Goal: Transaction & Acquisition: Book appointment/travel/reservation

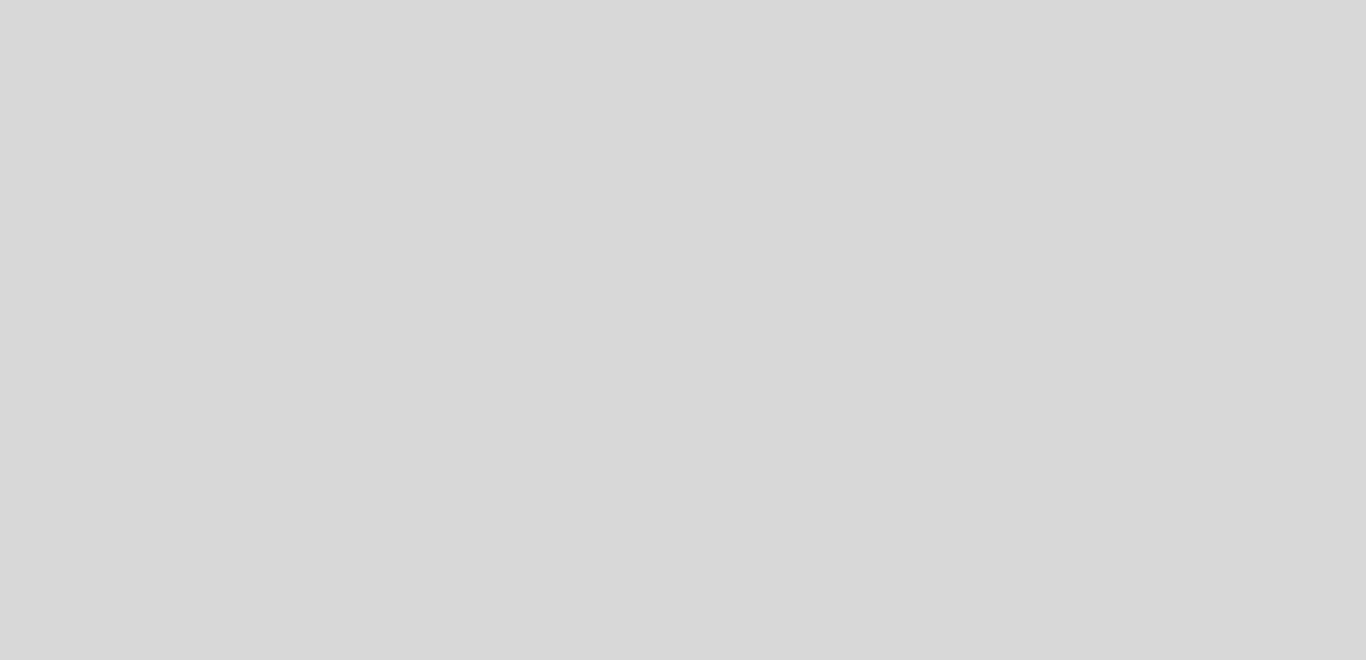
select select "es"
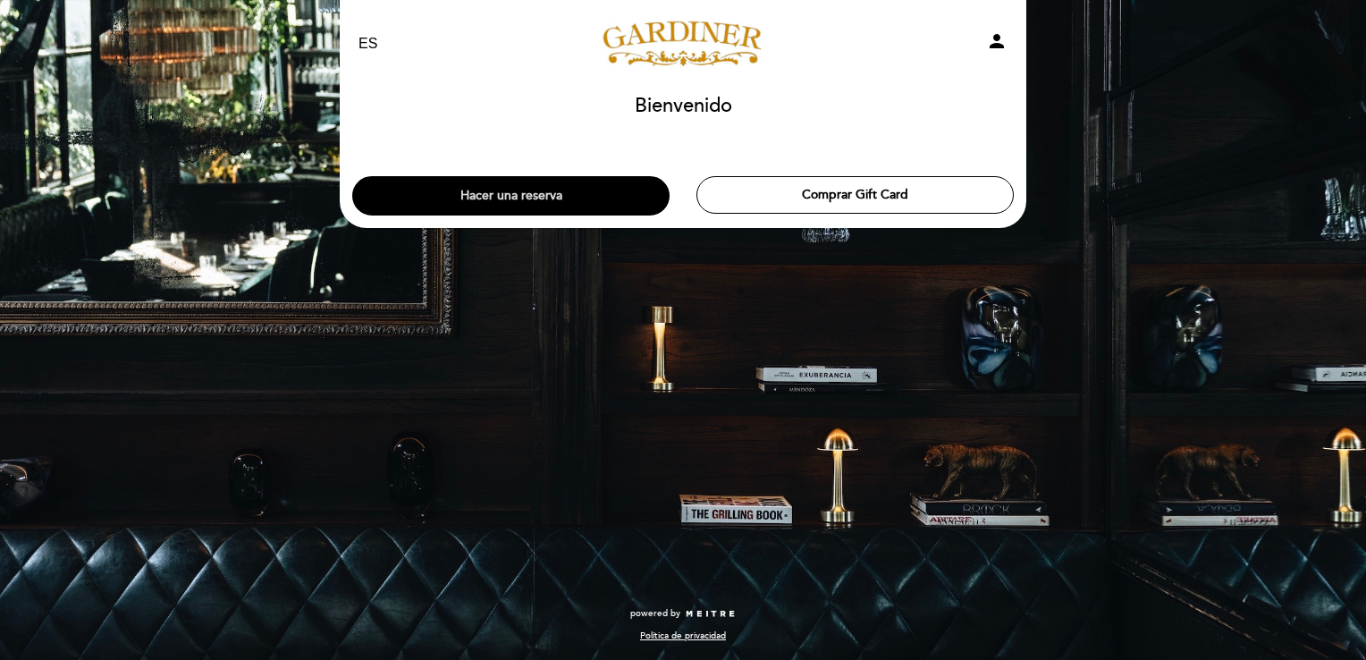
click at [577, 196] on button "Hacer una reserva" at bounding box center [510, 195] width 317 height 39
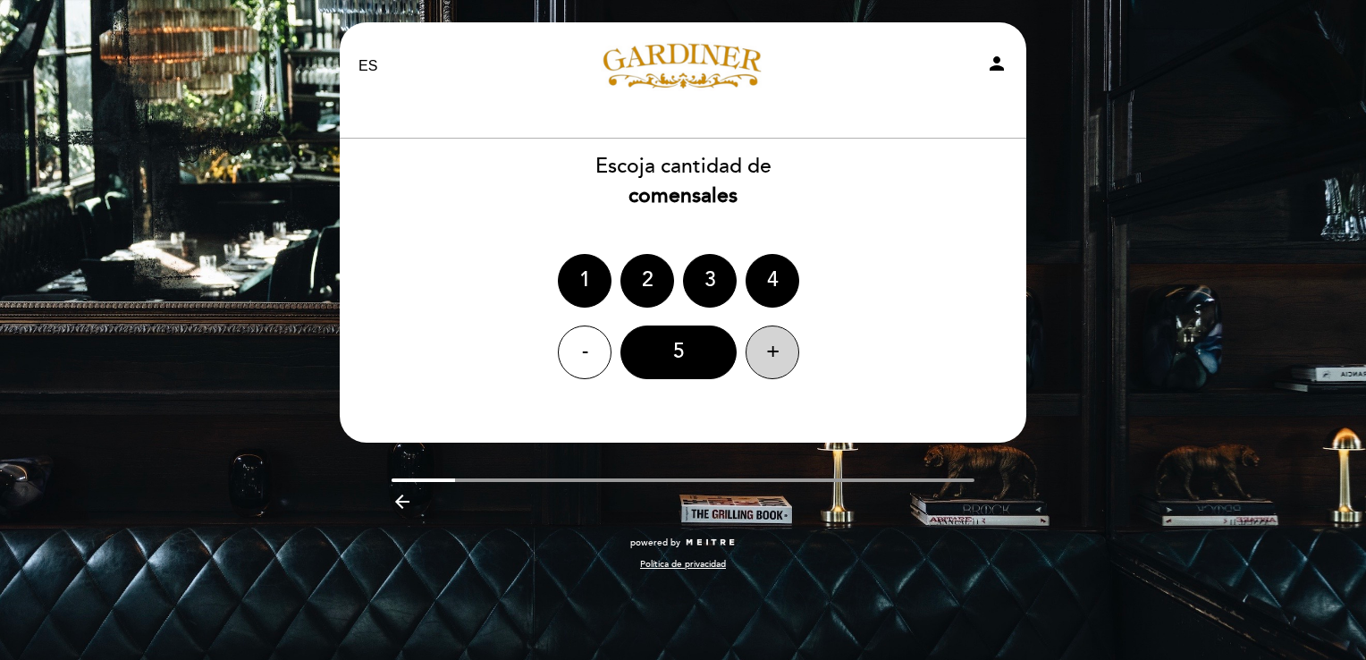
click at [766, 355] on div "+" at bounding box center [773, 352] width 54 height 54
click at [765, 354] on div "+" at bounding box center [773, 352] width 54 height 54
click at [776, 350] on div "+" at bounding box center [773, 352] width 54 height 54
click at [697, 354] on div "8" at bounding box center [678, 352] width 116 height 54
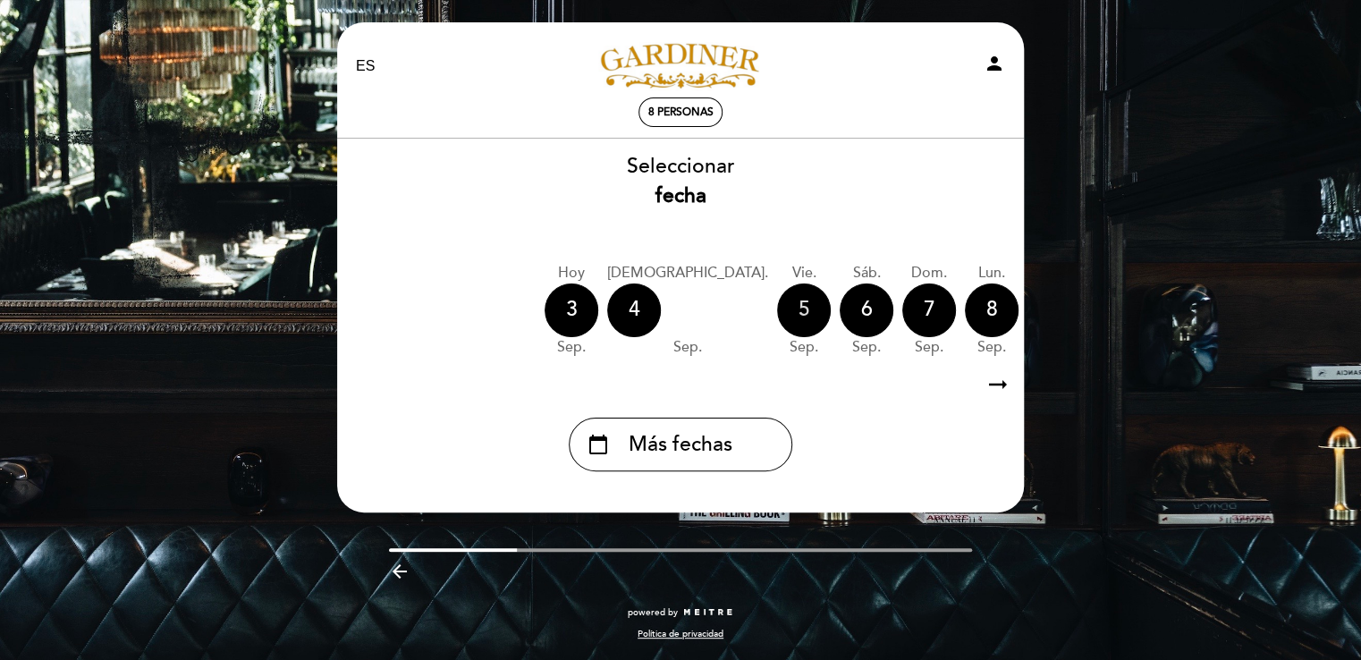
click at [777, 301] on div "5" at bounding box center [804, 310] width 54 height 54
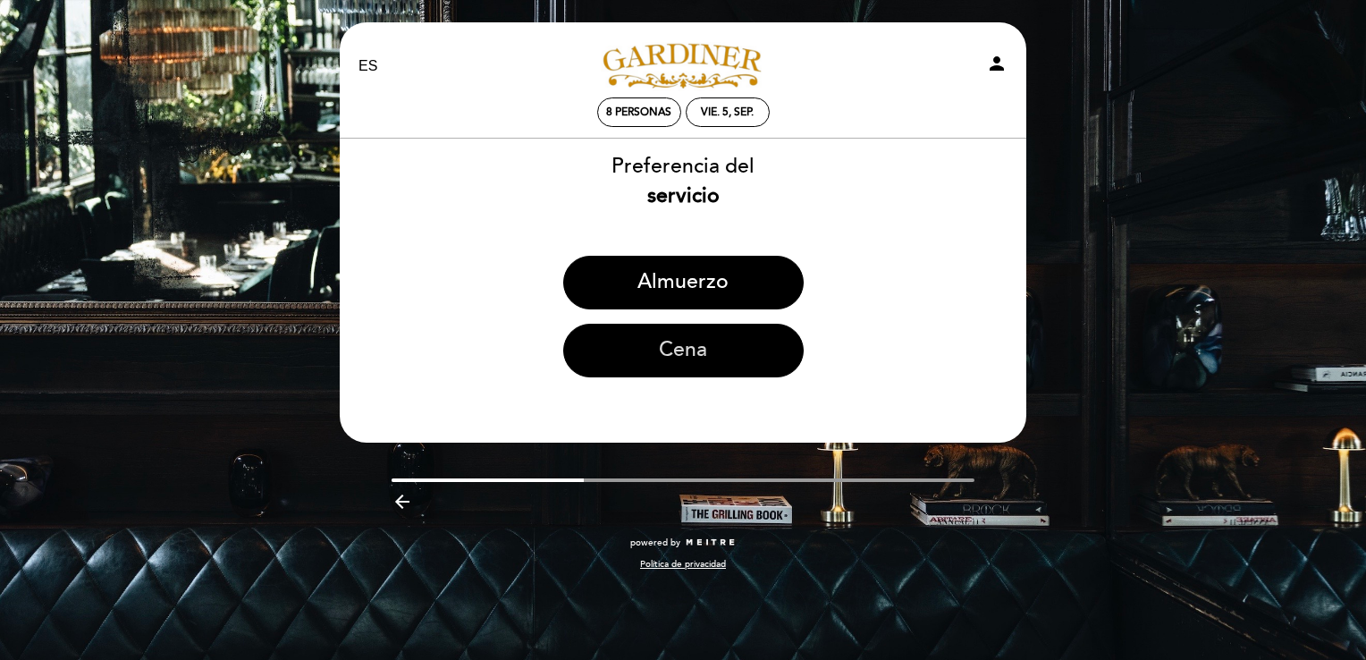
click at [712, 348] on button "Cena" at bounding box center [683, 351] width 240 height 54
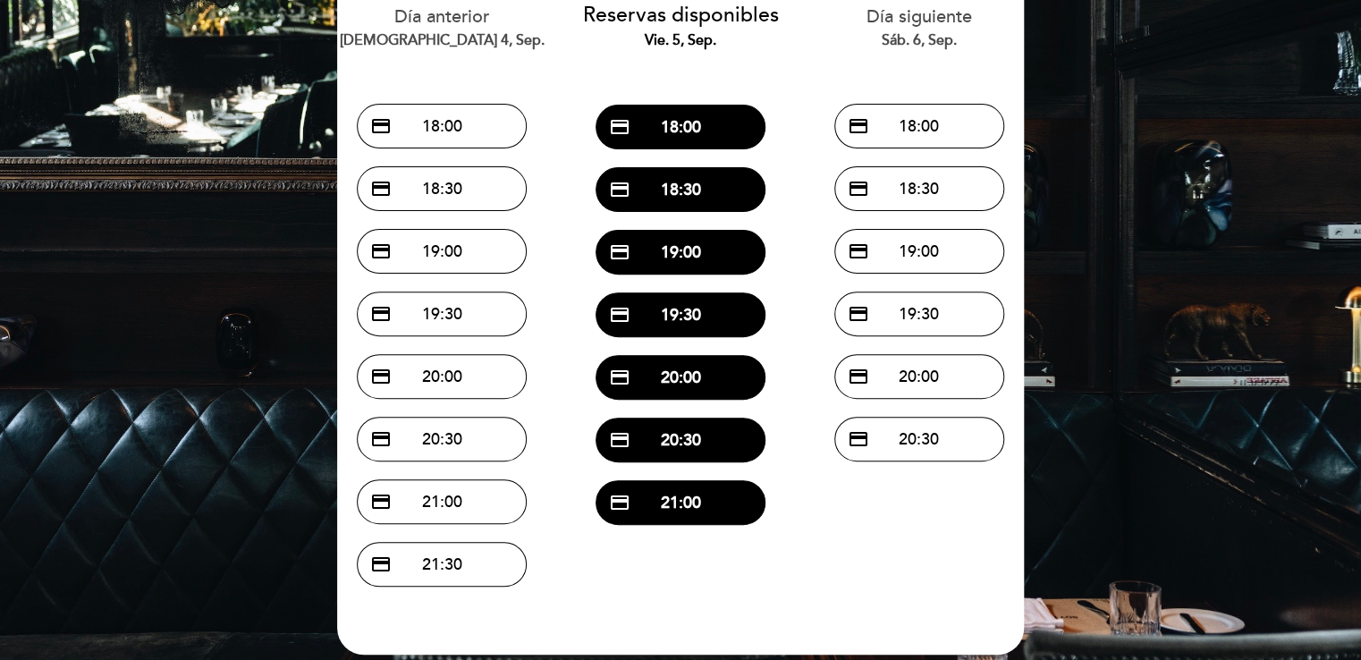
scroll to position [153, 0]
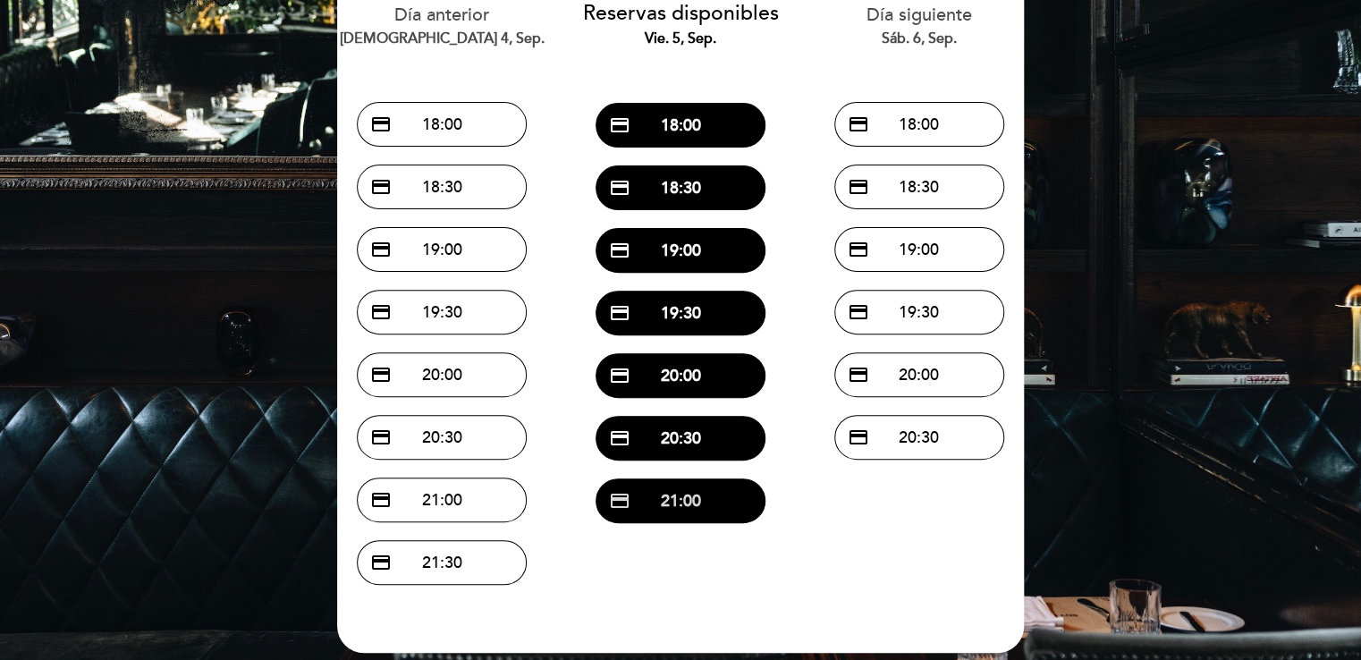
click at [722, 513] on button "credit_card 21:00" at bounding box center [680, 500] width 170 height 45
